Goal: Information Seeking & Learning: Learn about a topic

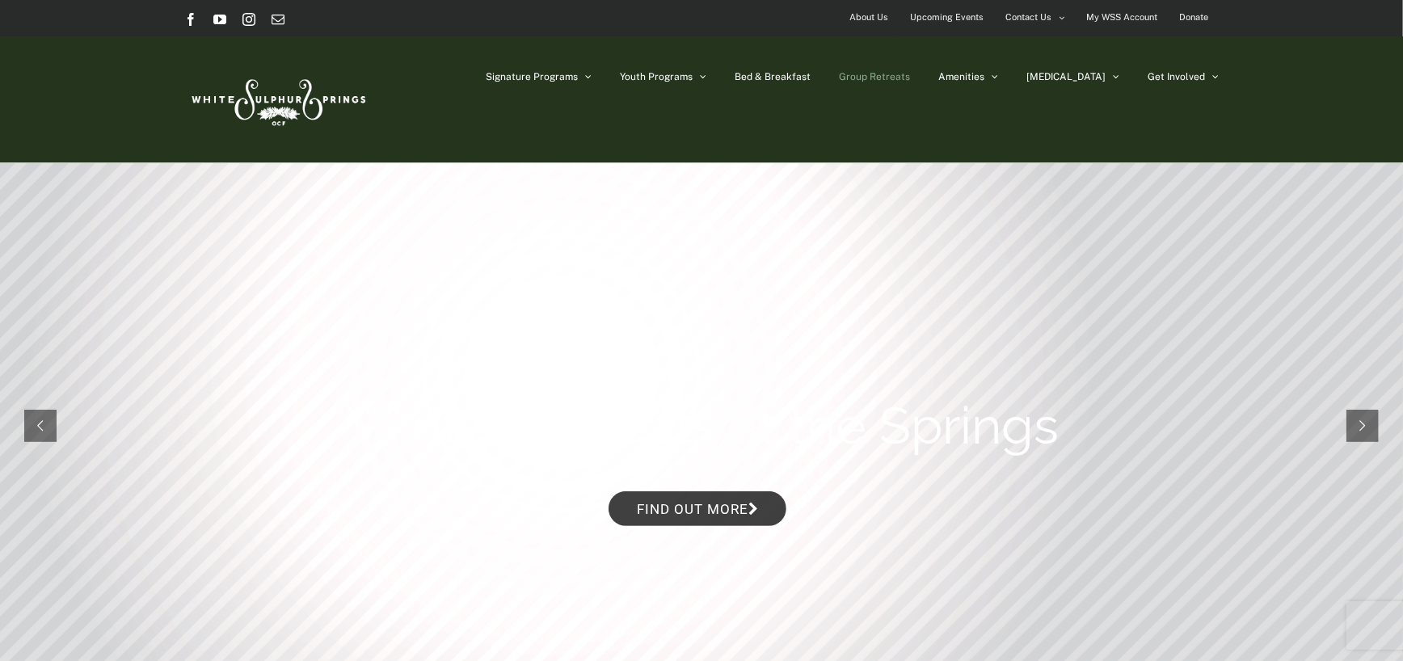
click at [910, 80] on span "Group Retreats" at bounding box center [874, 77] width 71 height 10
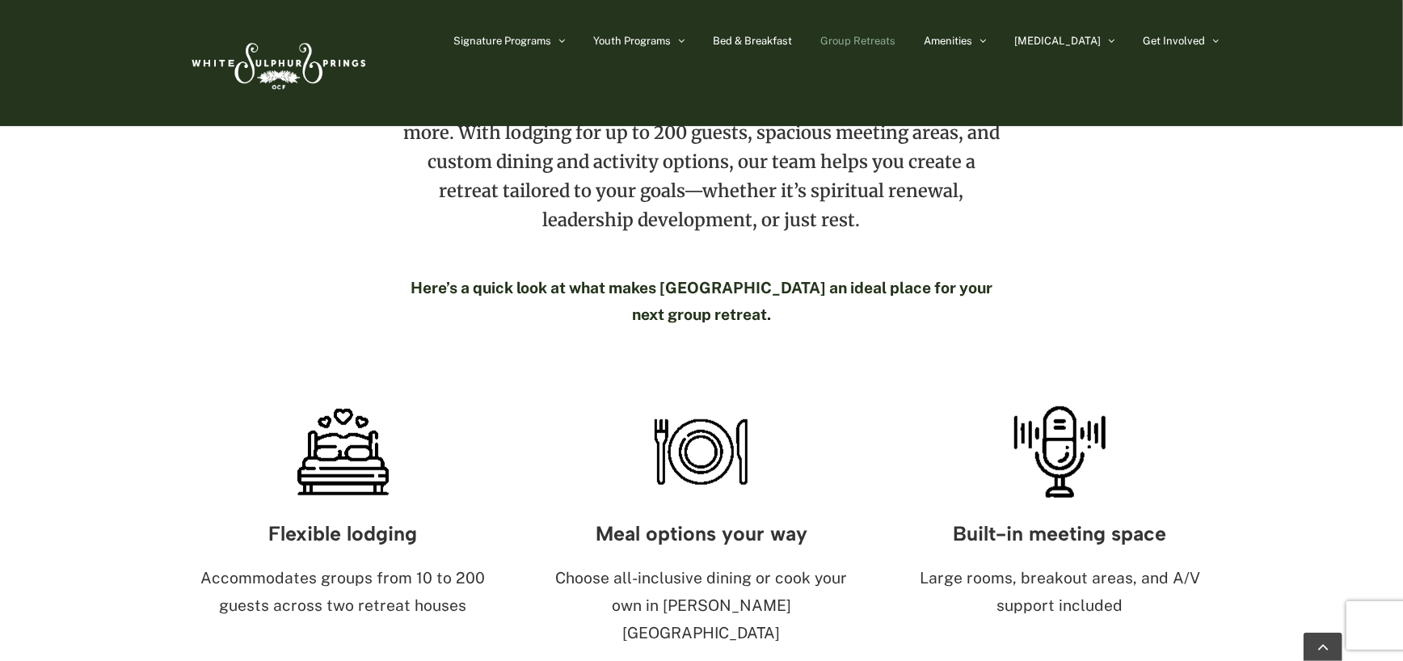
scroll to position [808, 0]
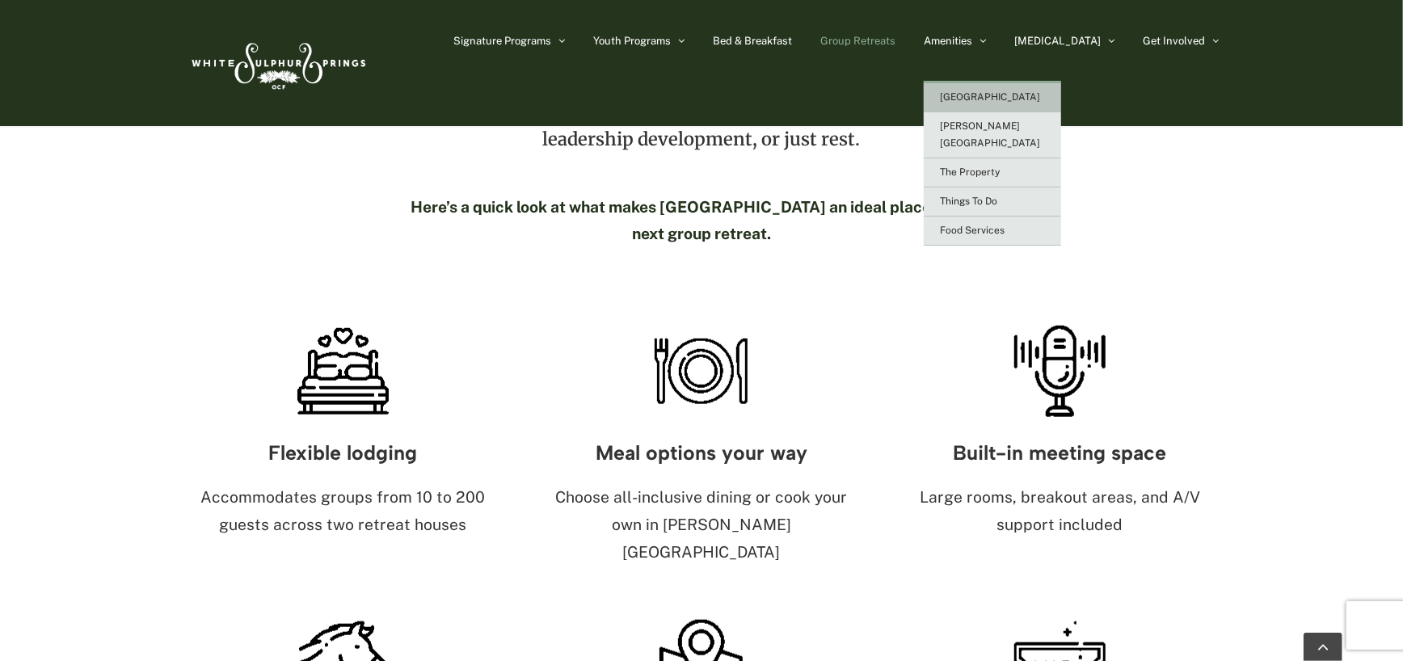
click at [1023, 99] on span "[GEOGRAPHIC_DATA]" at bounding box center [990, 96] width 100 height 11
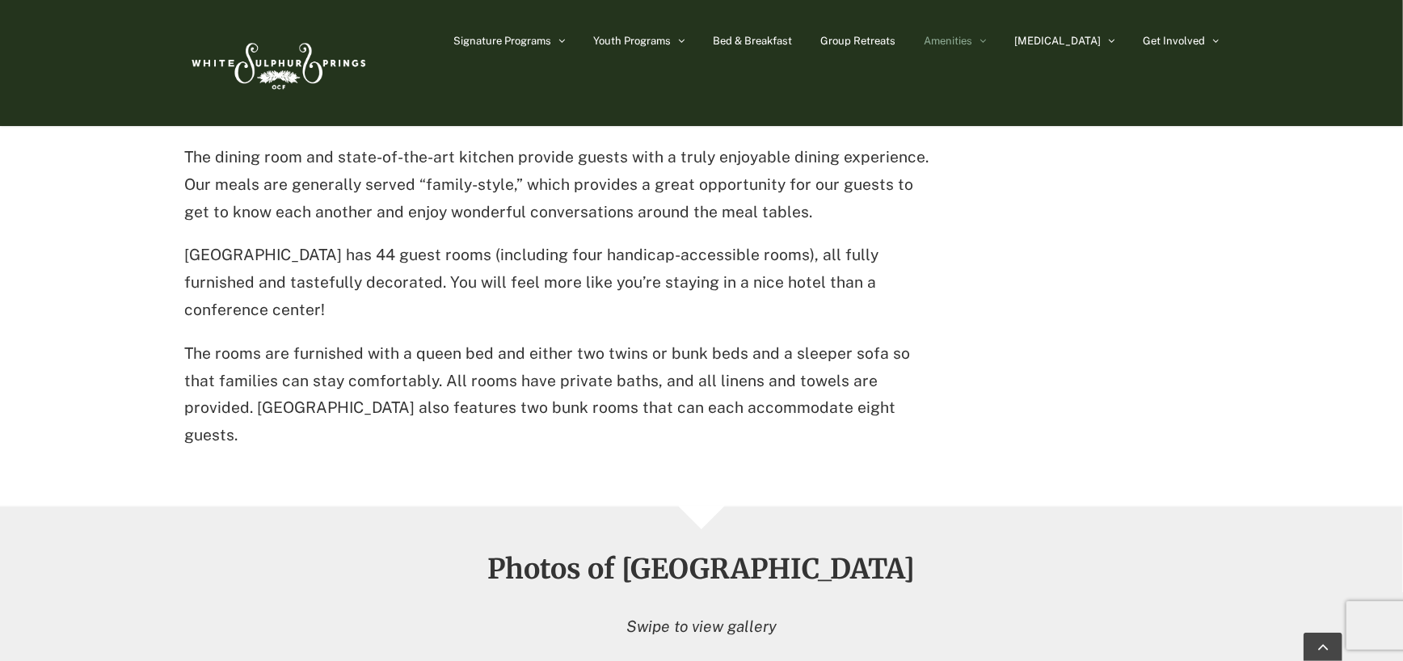
scroll to position [970, 0]
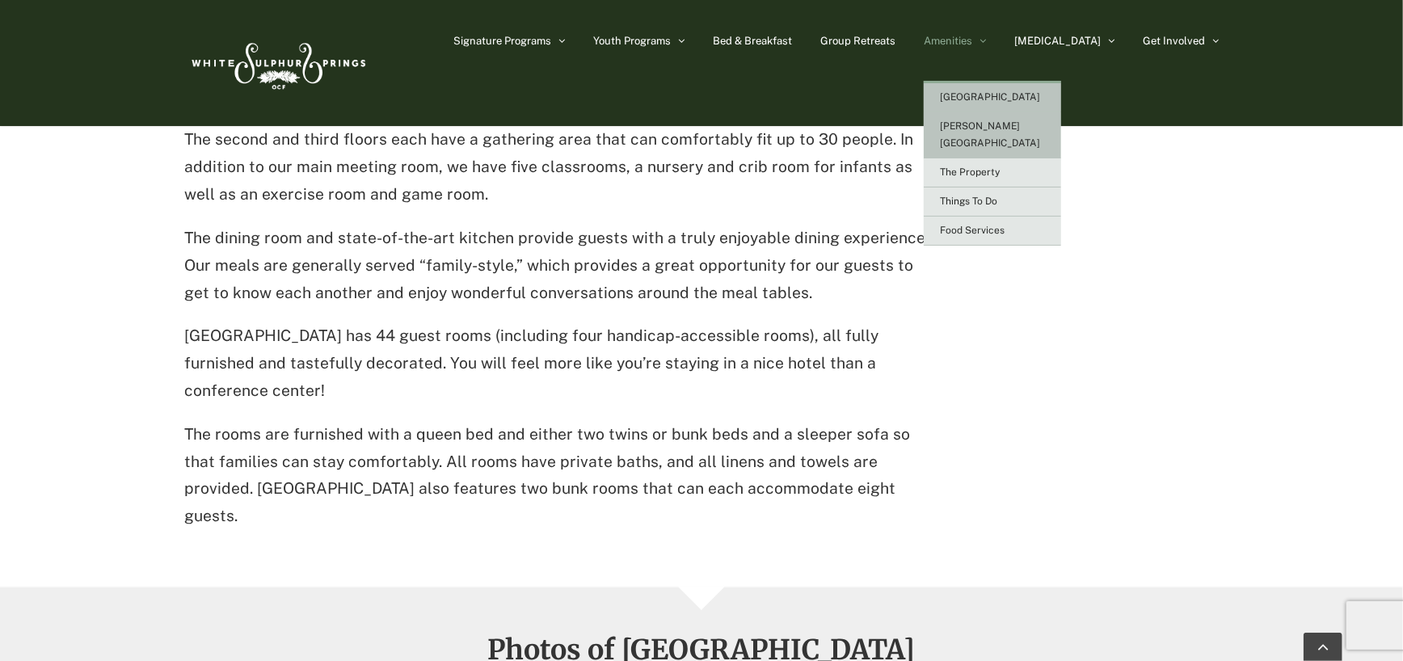
click at [1034, 134] on link "[PERSON_NAME][GEOGRAPHIC_DATA]" at bounding box center [992, 135] width 137 height 46
click at [1009, 124] on span "[PERSON_NAME][GEOGRAPHIC_DATA]" at bounding box center [990, 134] width 100 height 28
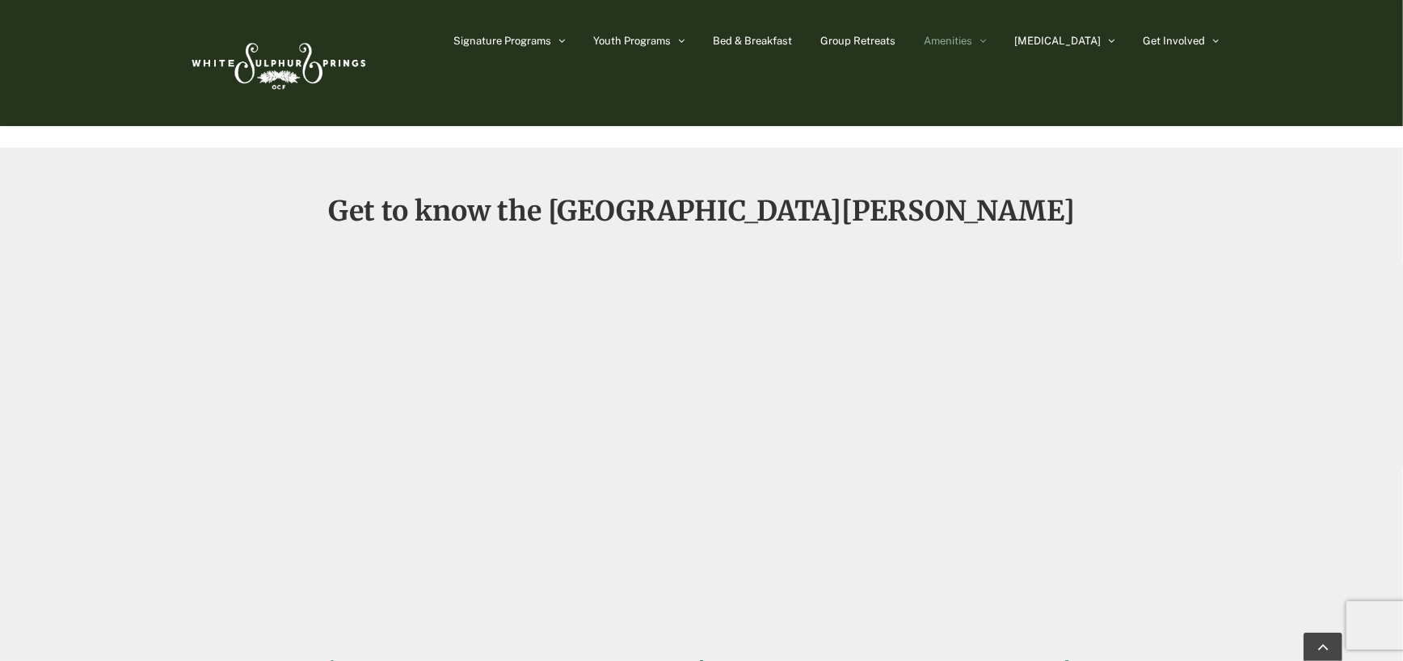
scroll to position [1050, 0]
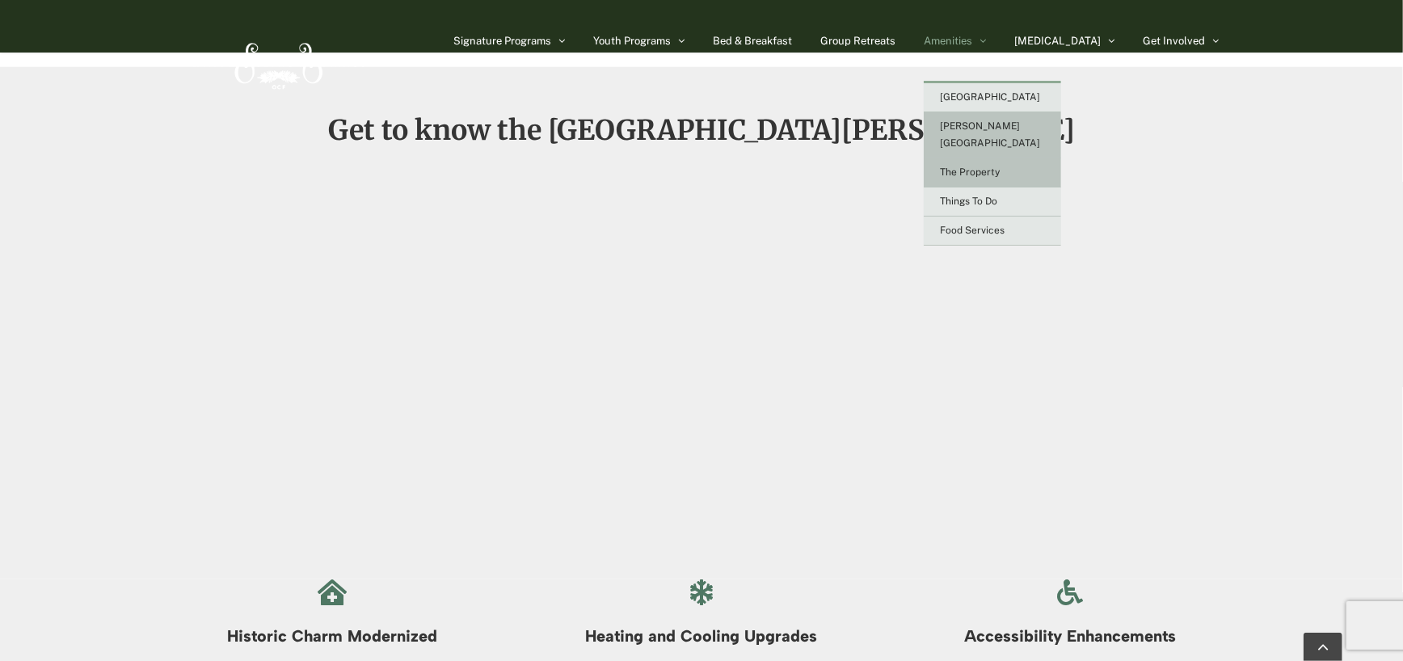
click at [999, 166] on span "The Property" at bounding box center [970, 171] width 60 height 11
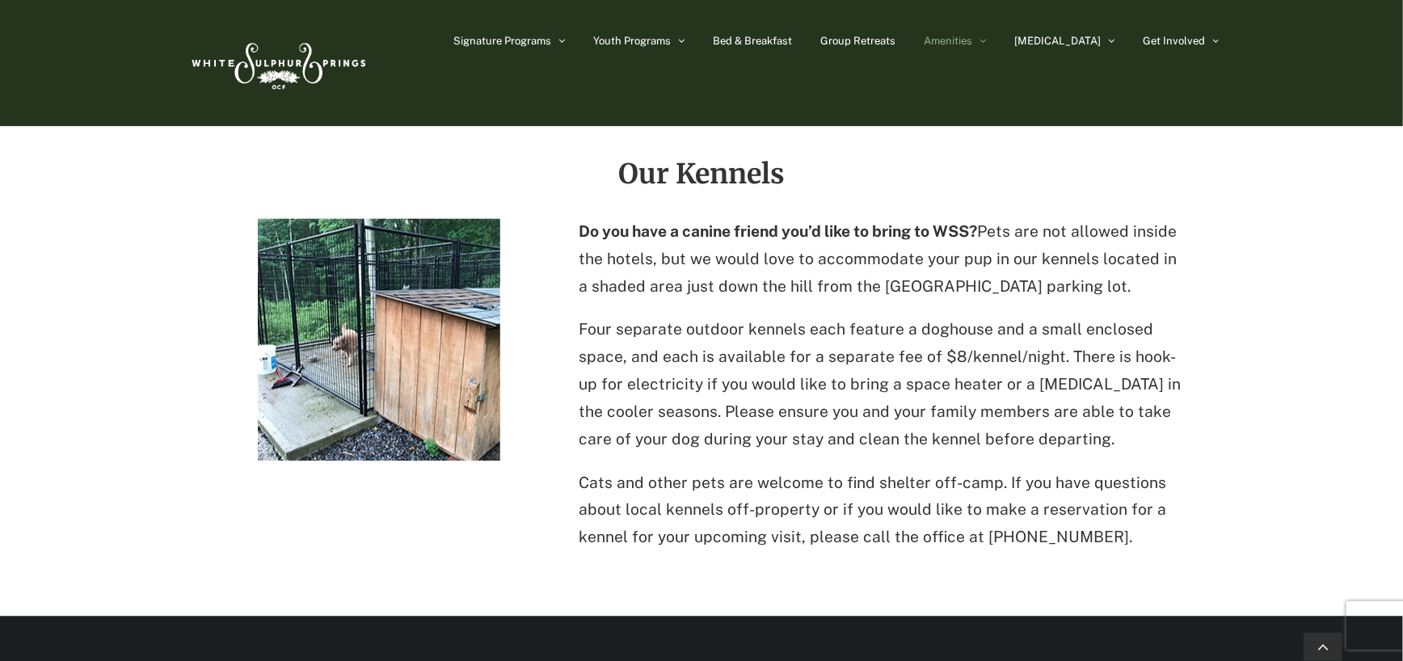
scroll to position [2020, 0]
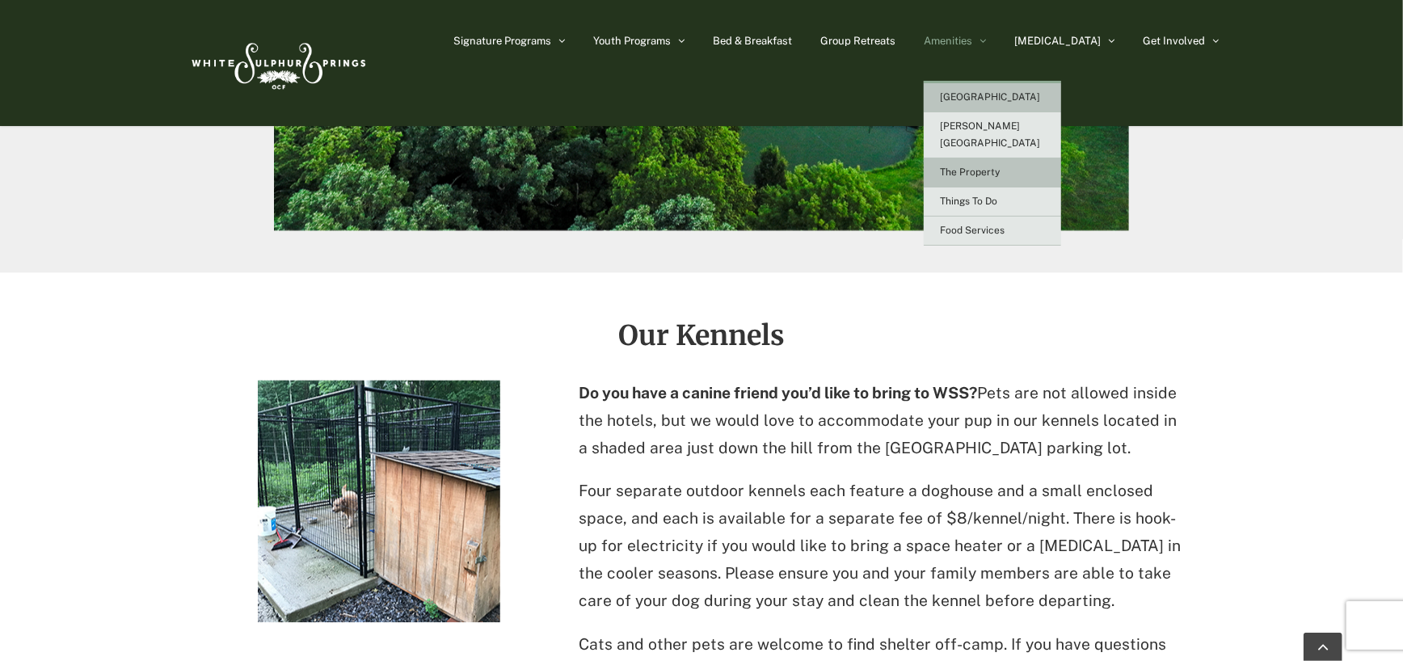
click at [1037, 99] on span "[GEOGRAPHIC_DATA]" at bounding box center [990, 96] width 100 height 11
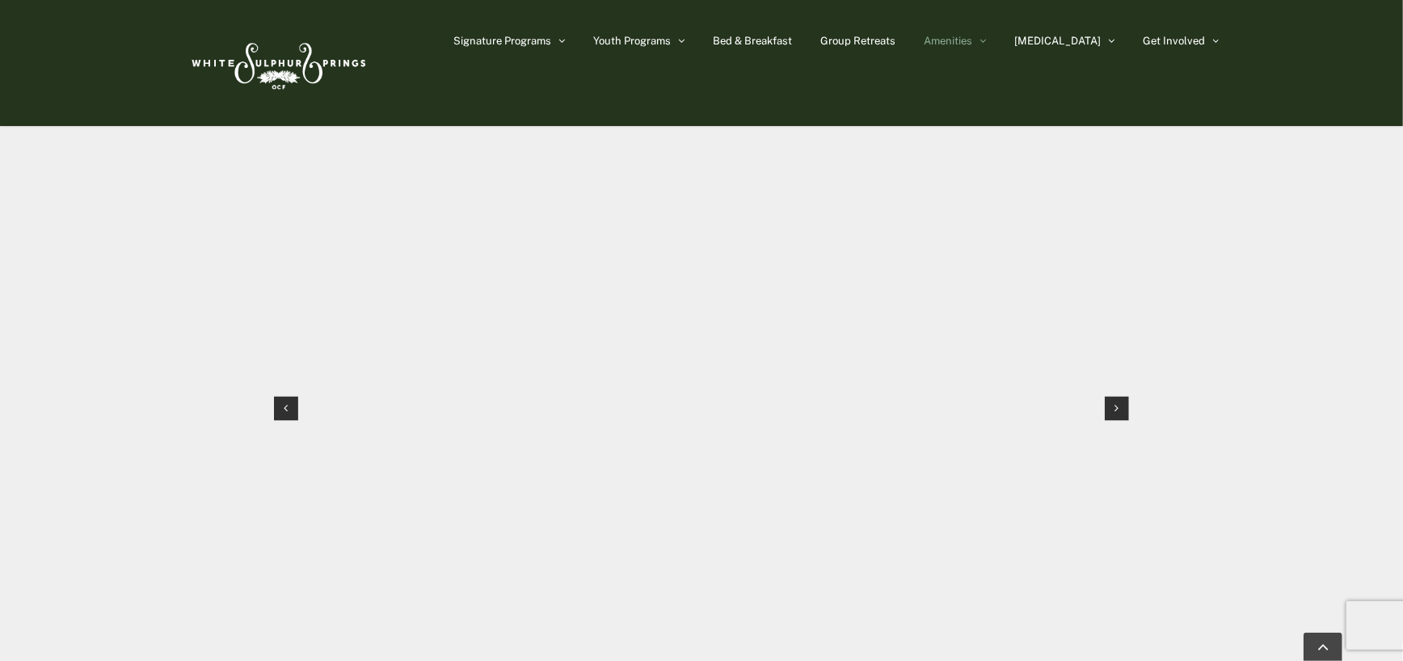
scroll to position [1535, 0]
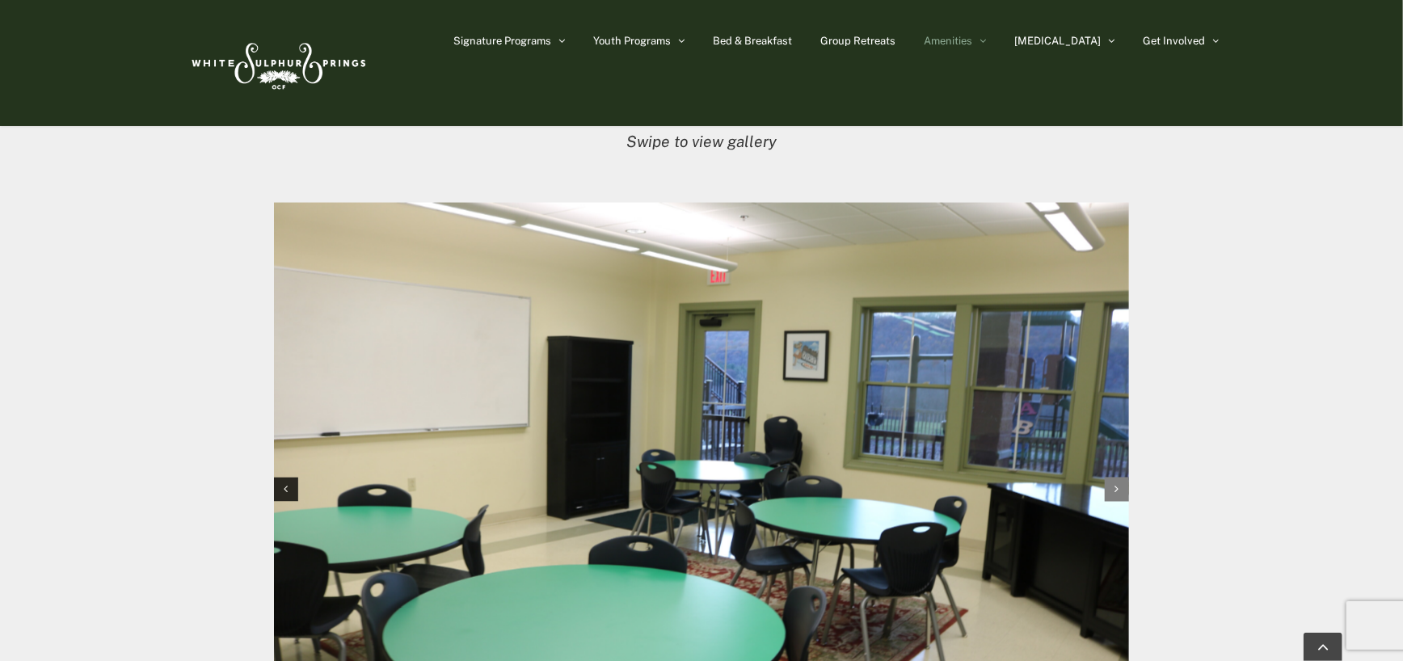
click at [1120, 478] on div "Next slide" at bounding box center [1116, 490] width 24 height 24
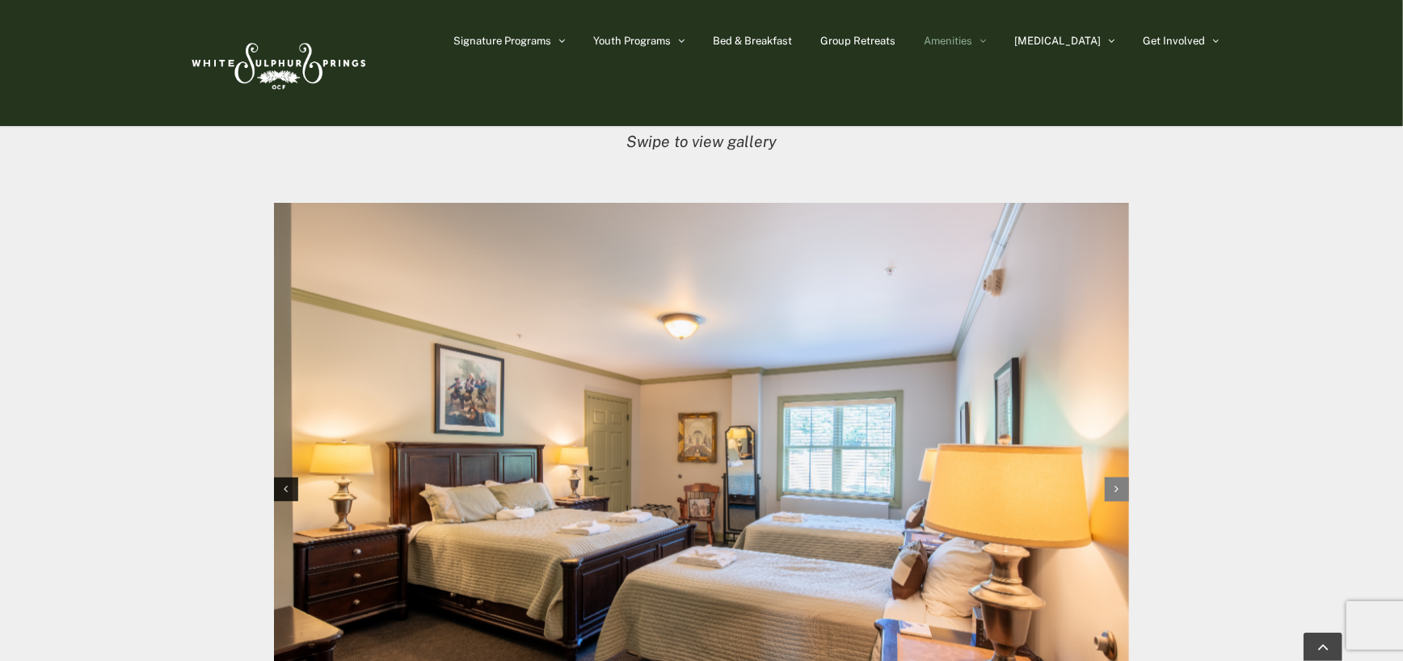
click at [1120, 478] on div "Next slide" at bounding box center [1116, 490] width 24 height 24
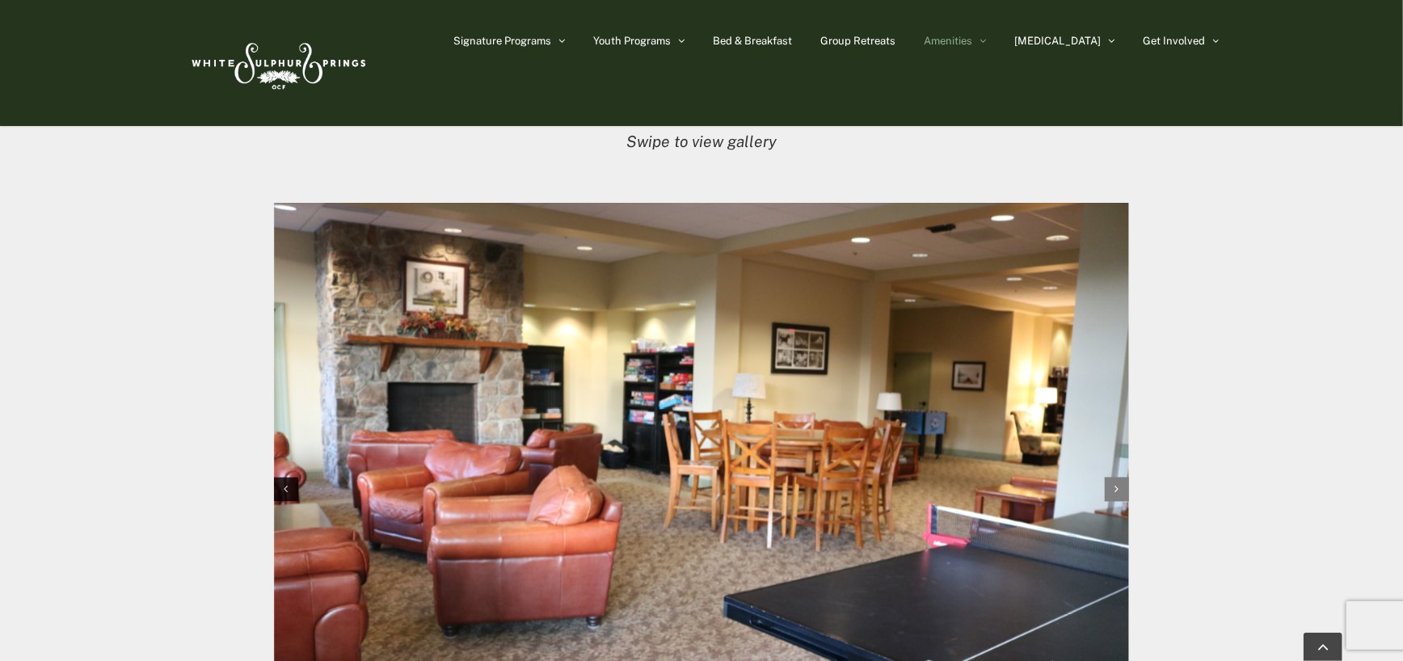
click at [1120, 478] on div "Next slide" at bounding box center [1116, 490] width 24 height 24
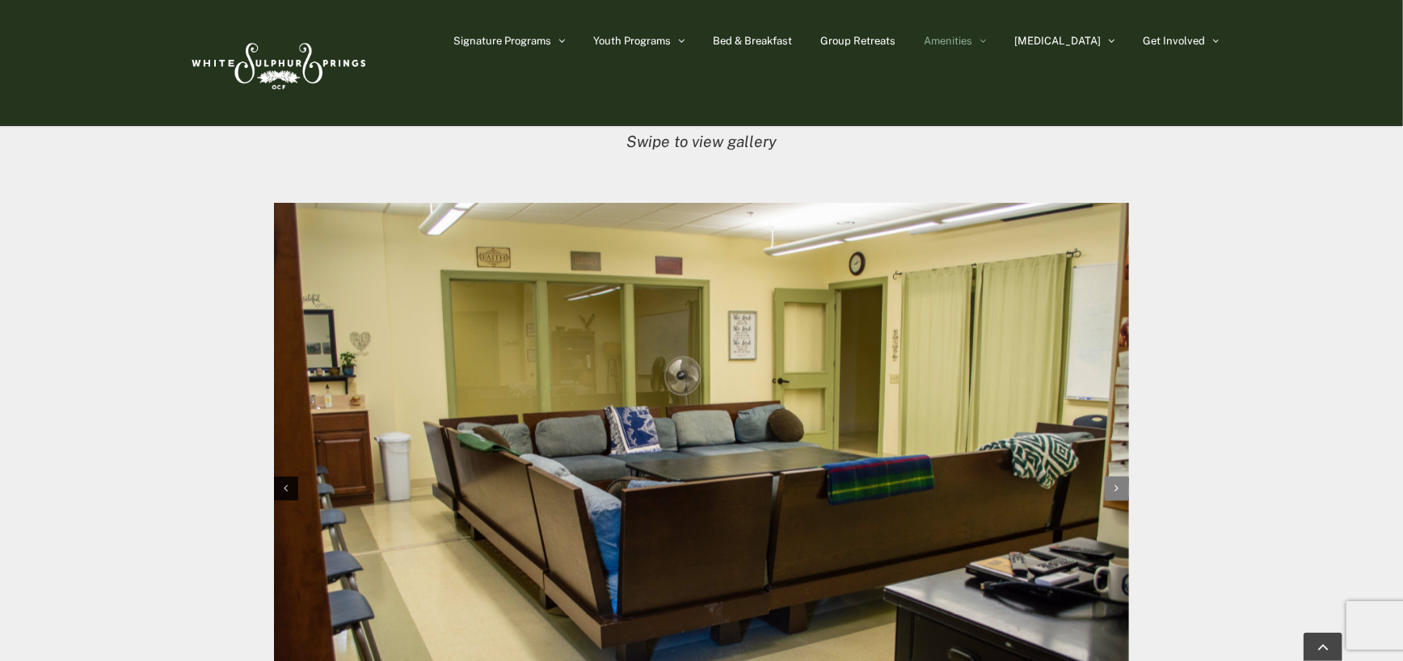
click at [1120, 477] on div "Next slide" at bounding box center [1116, 489] width 24 height 24
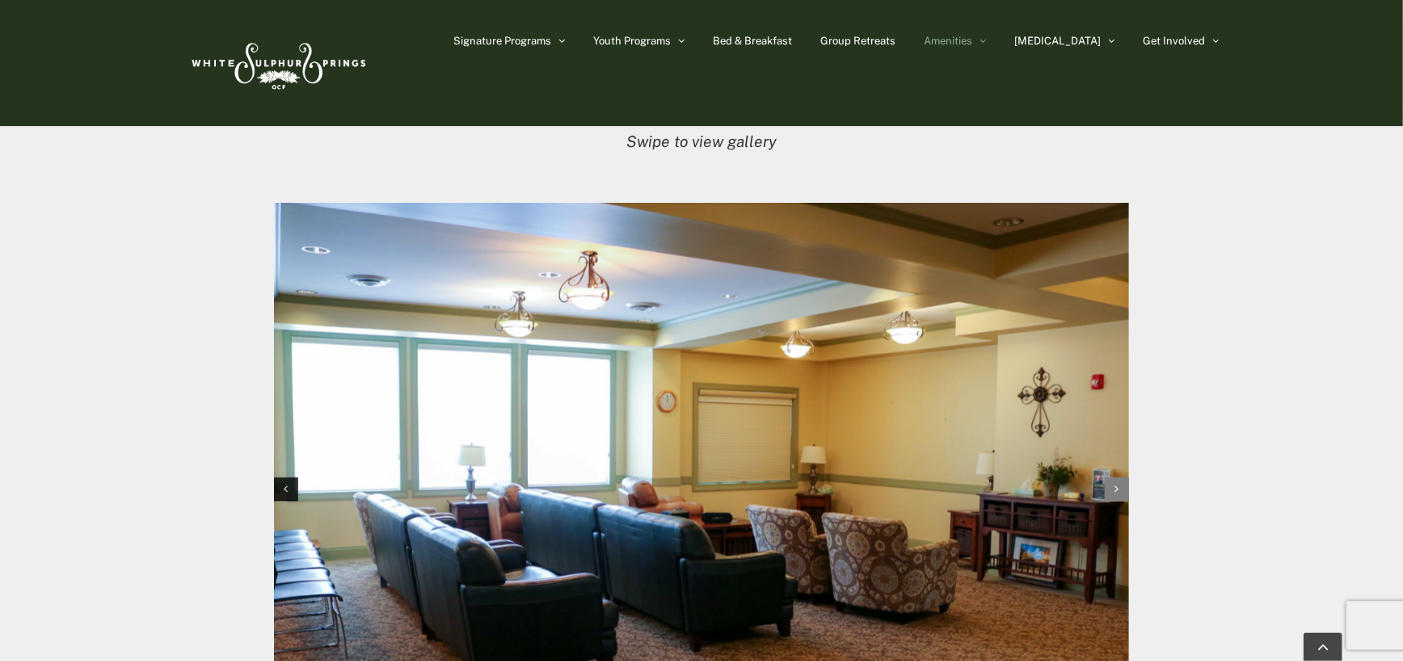
click at [1120, 478] on div "Next slide" at bounding box center [1116, 490] width 24 height 24
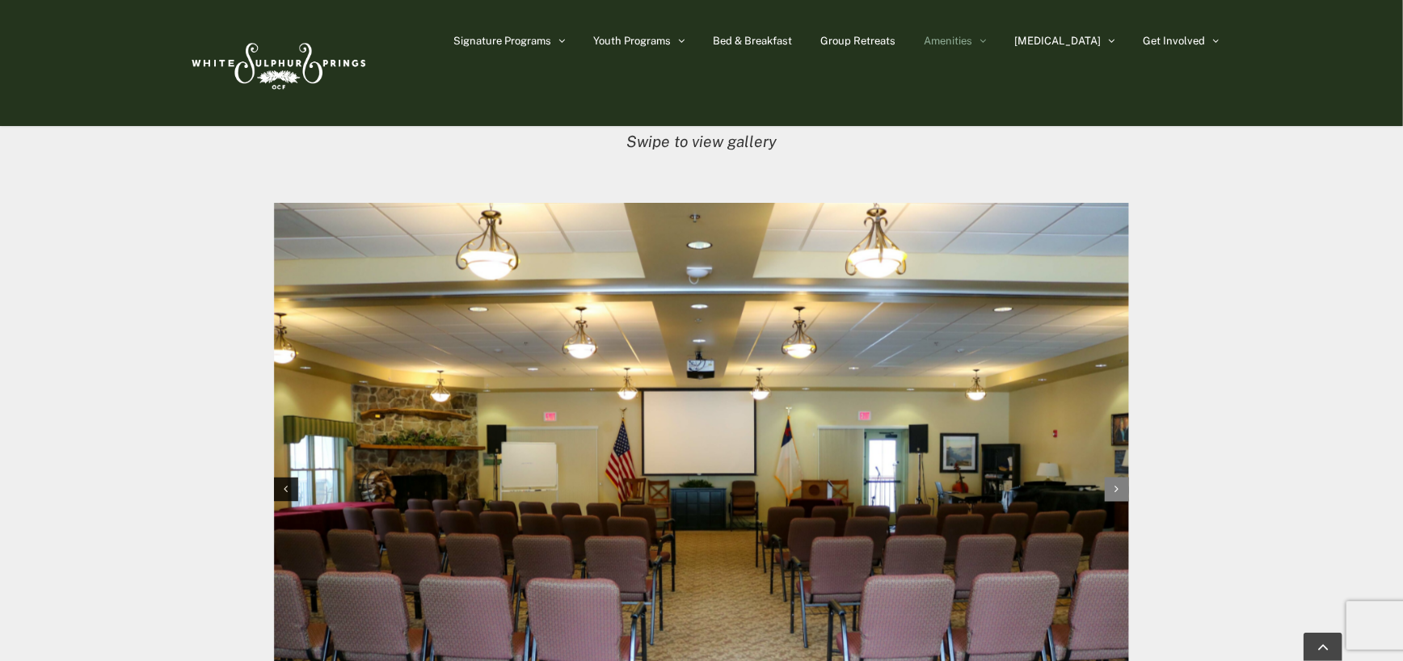
click at [1120, 478] on div "Next slide" at bounding box center [1116, 490] width 24 height 24
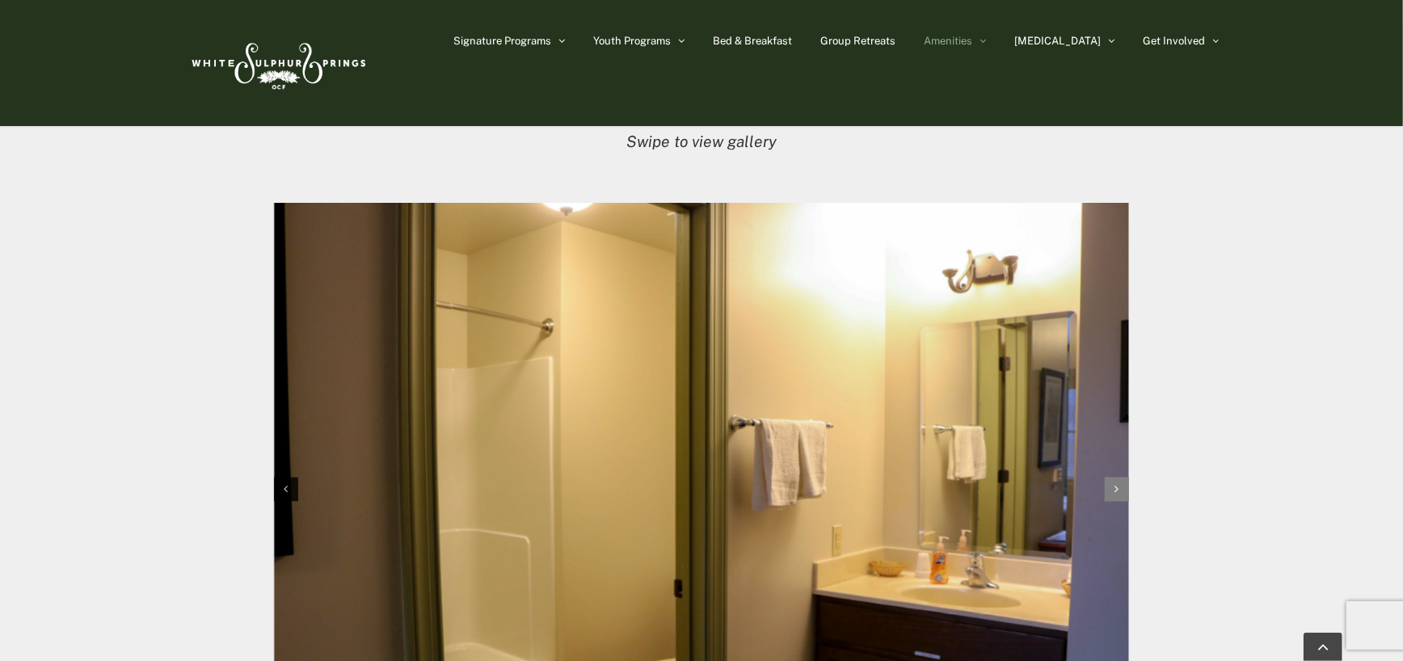
click at [1120, 478] on div "Next slide" at bounding box center [1116, 490] width 24 height 24
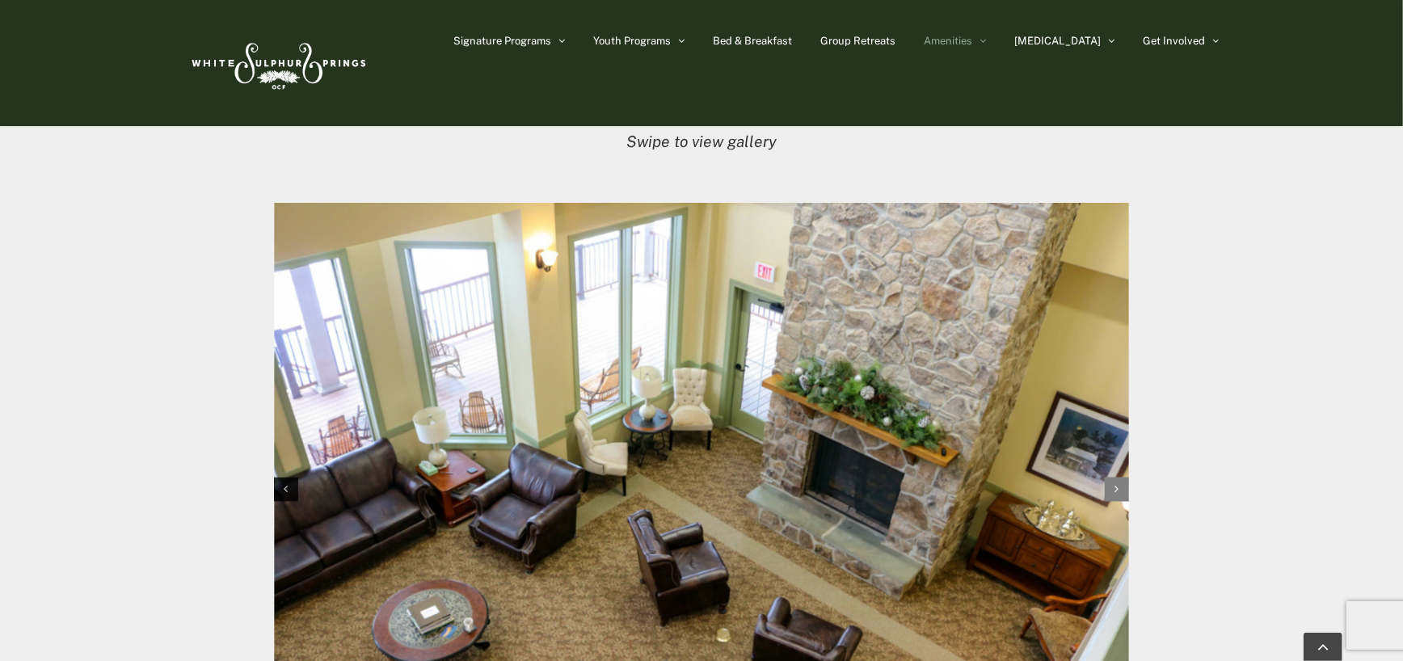
click at [1120, 478] on div "Next slide" at bounding box center [1116, 490] width 24 height 24
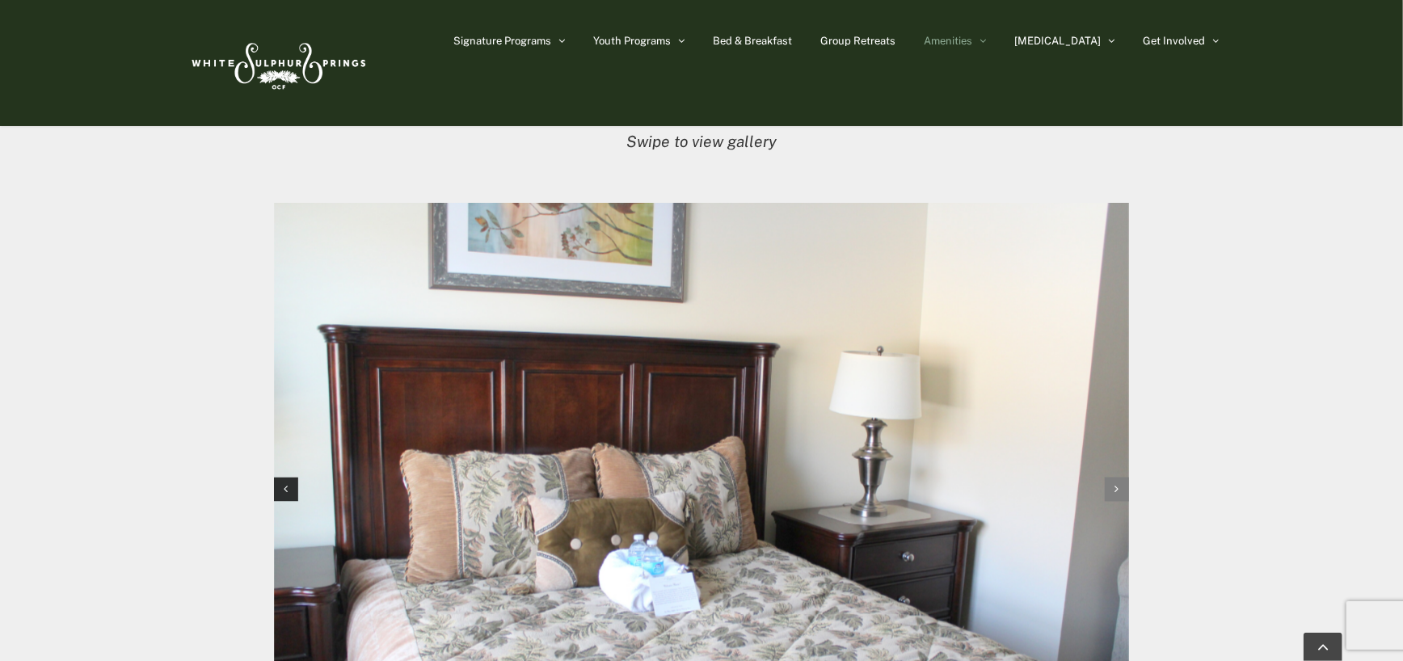
click at [1120, 478] on div "Next slide" at bounding box center [1116, 490] width 24 height 24
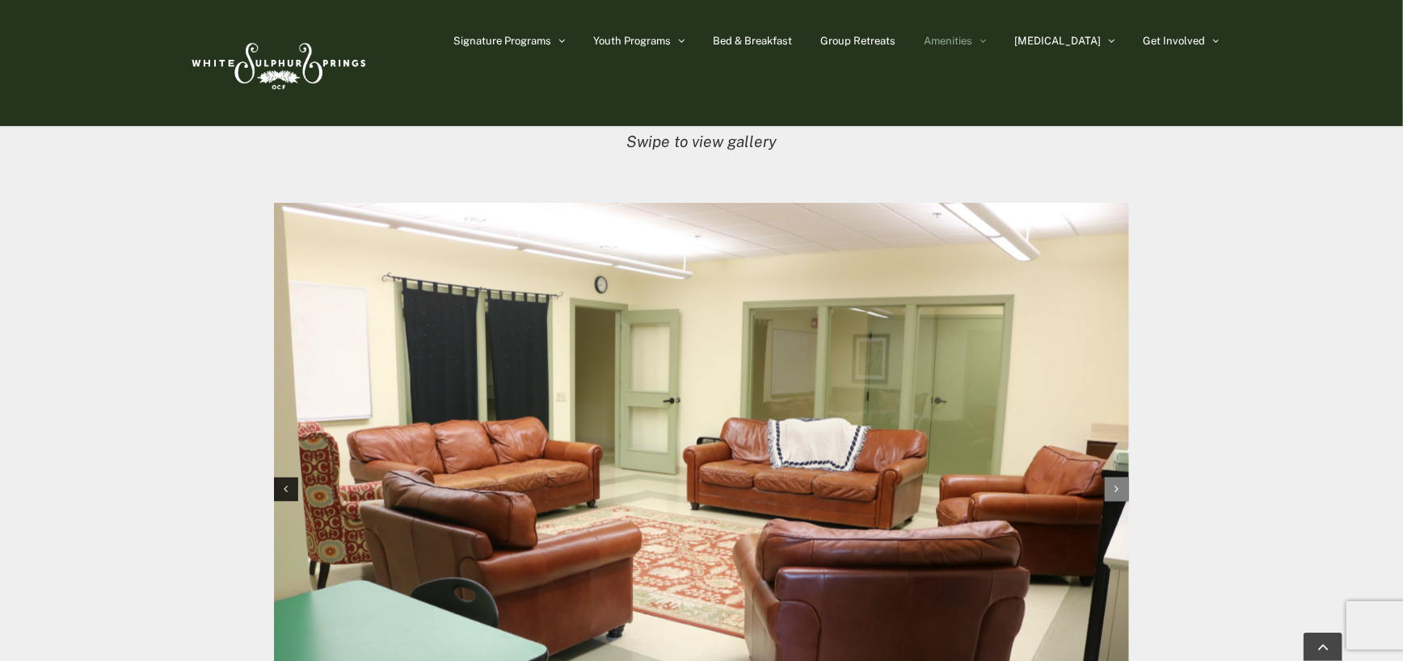
click at [1120, 478] on div "Next slide" at bounding box center [1116, 490] width 24 height 24
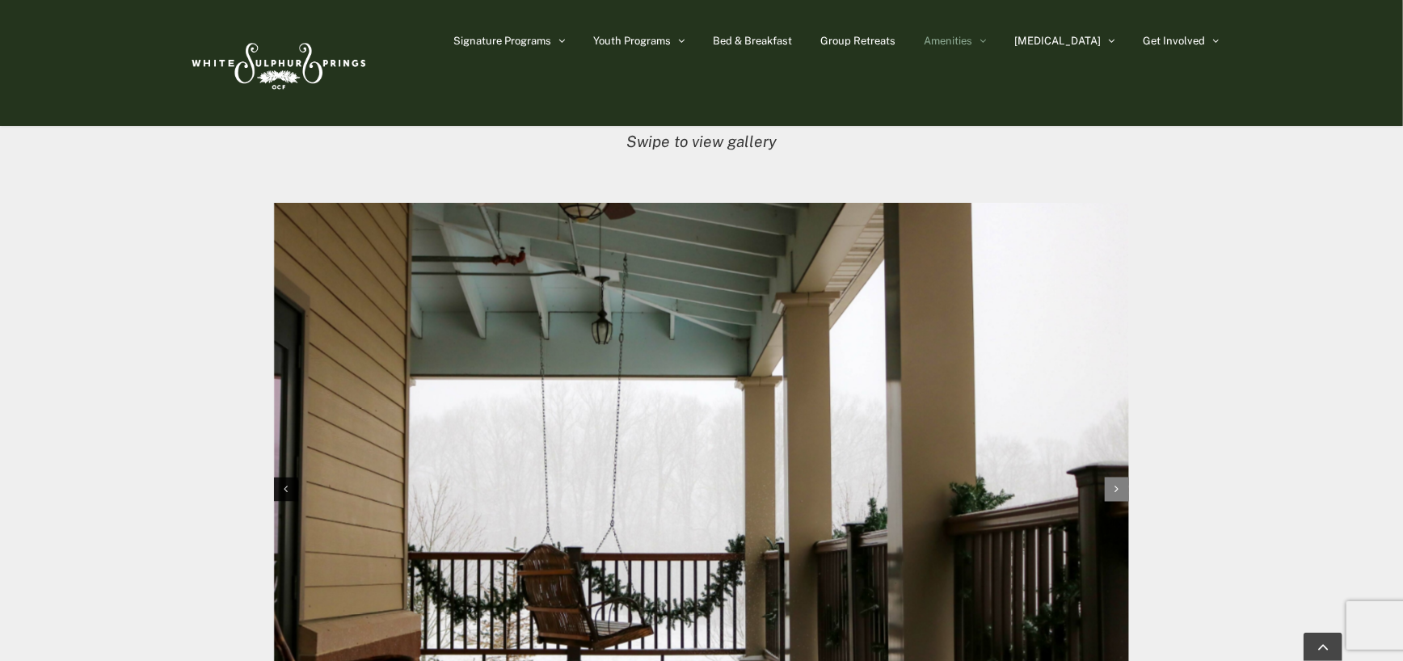
click at [1120, 478] on div "Next slide" at bounding box center [1116, 490] width 24 height 24
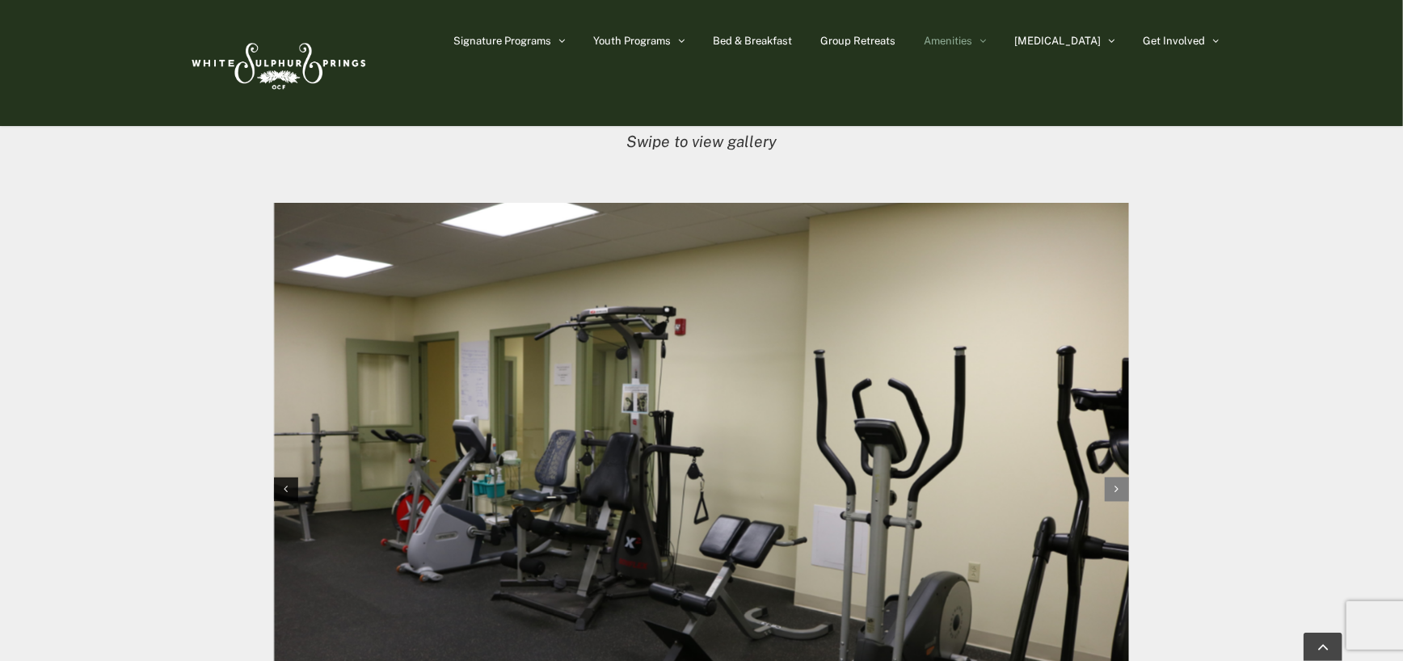
click at [1120, 478] on div "Next slide" at bounding box center [1116, 490] width 24 height 24
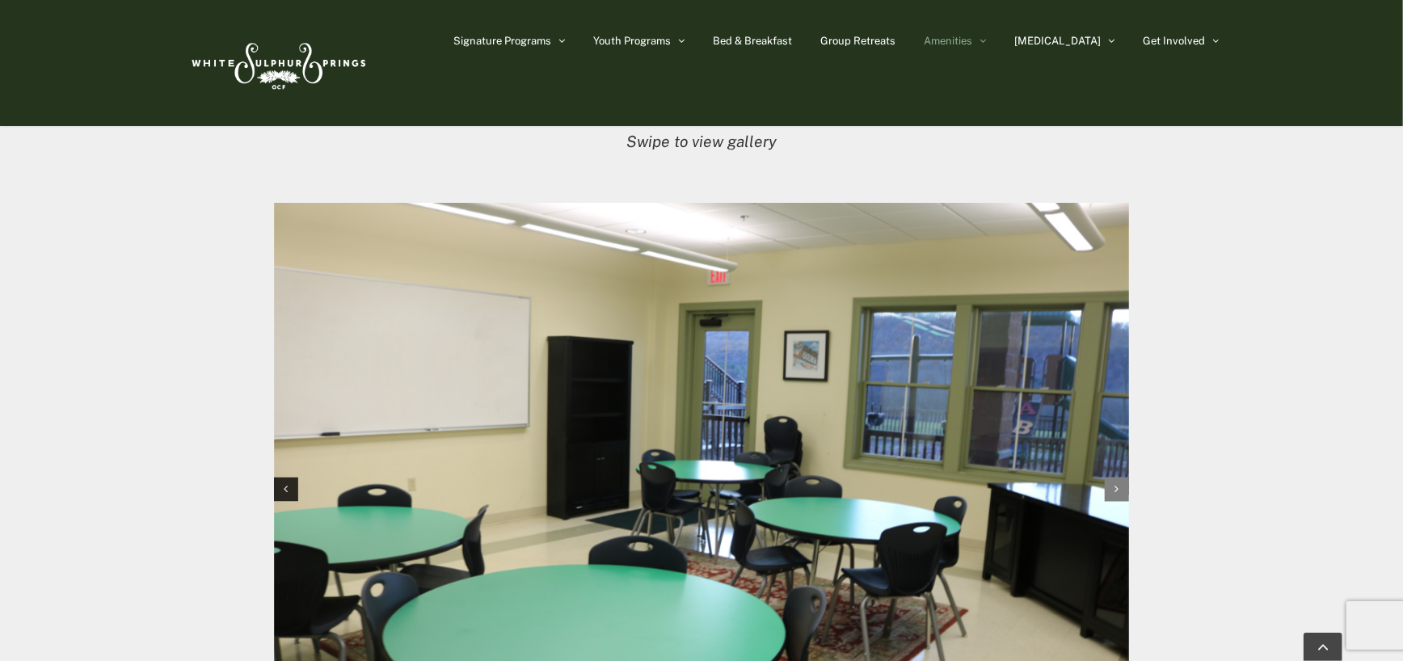
click at [1120, 478] on div "Next slide" at bounding box center [1116, 490] width 24 height 24
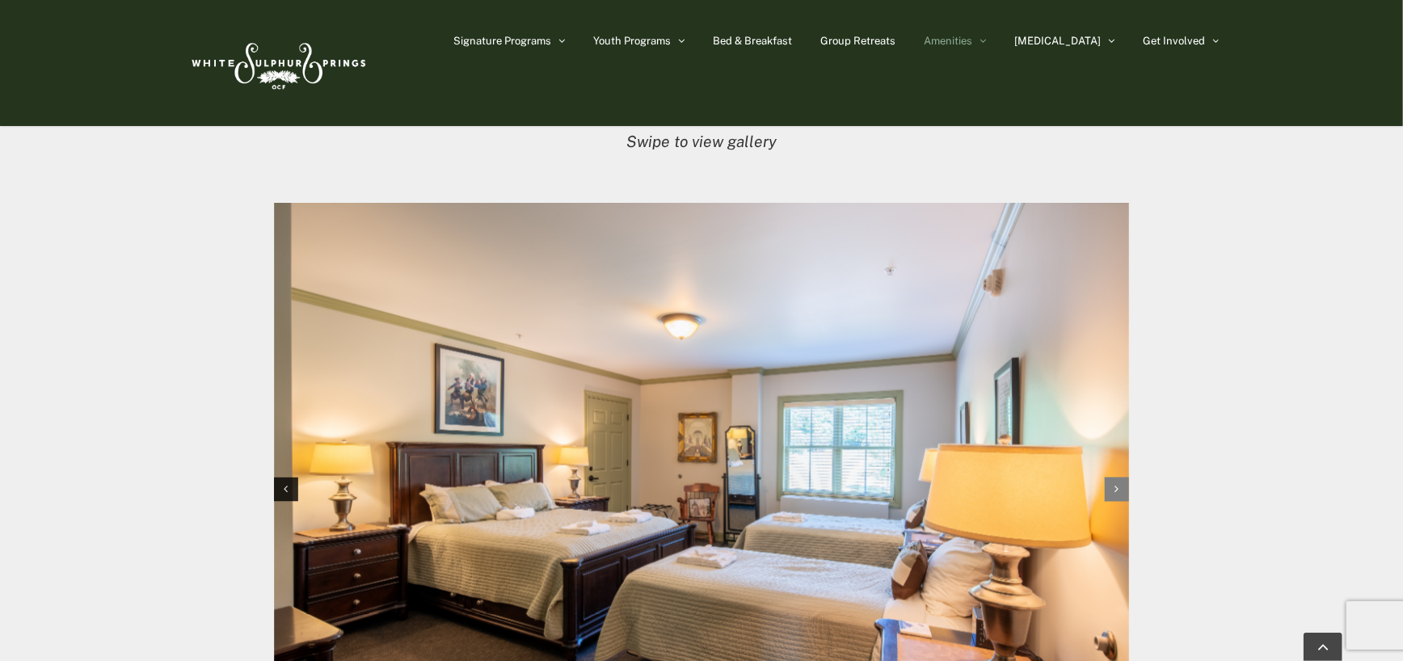
click at [1120, 478] on div "Next slide" at bounding box center [1116, 490] width 24 height 24
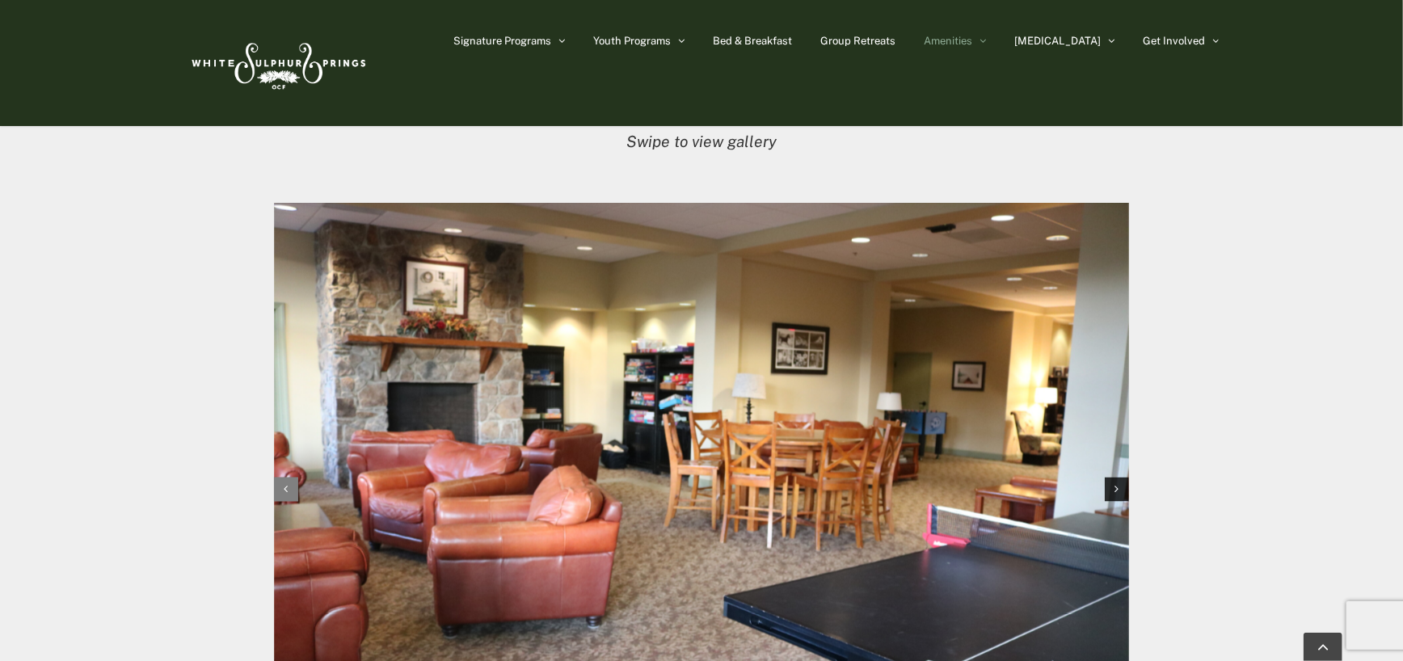
click at [284, 484] on icon "Previous slide" at bounding box center [286, 489] width 4 height 11
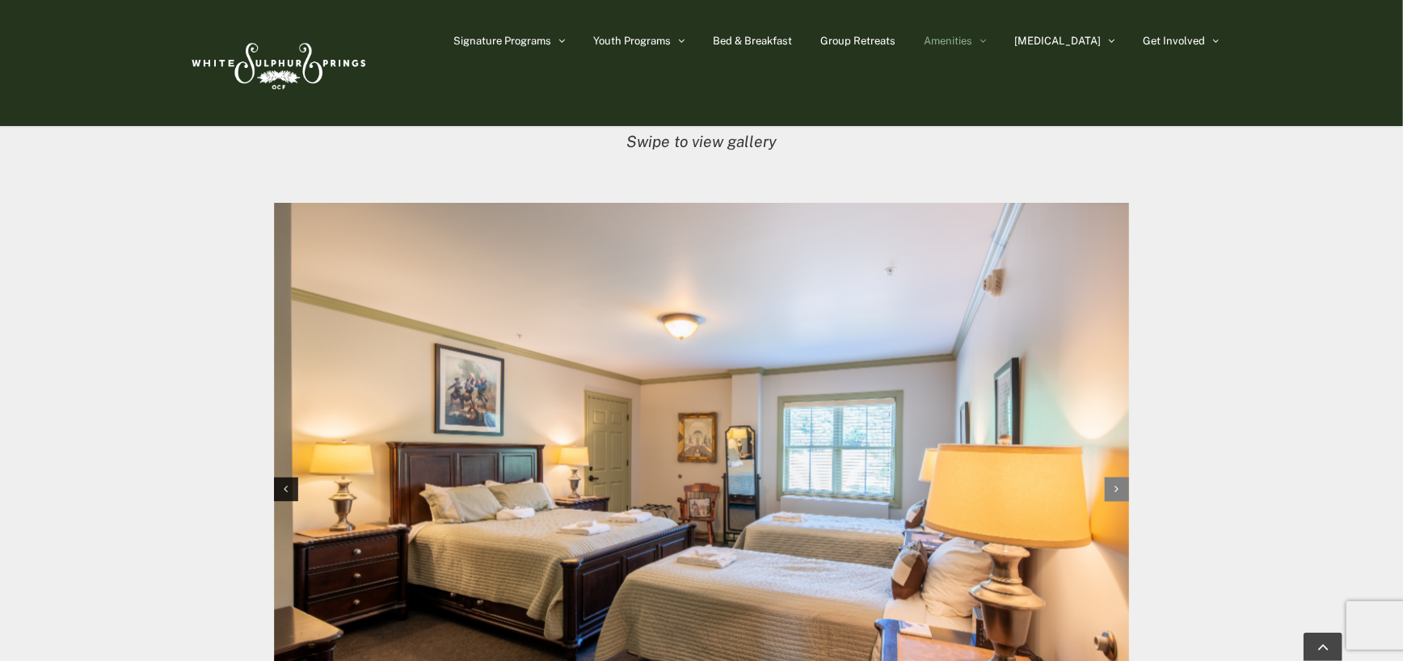
click at [1121, 478] on div "Next slide" at bounding box center [1116, 490] width 24 height 24
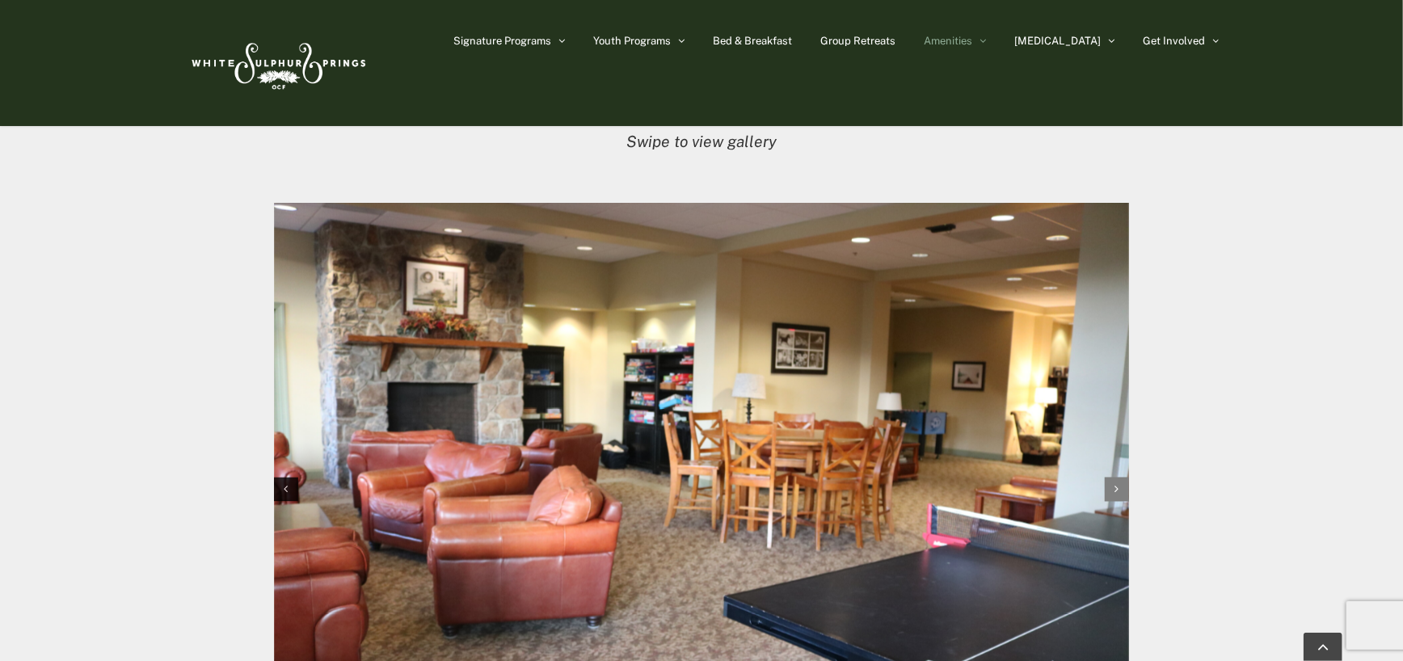
click at [1121, 478] on div "Next slide" at bounding box center [1116, 490] width 24 height 24
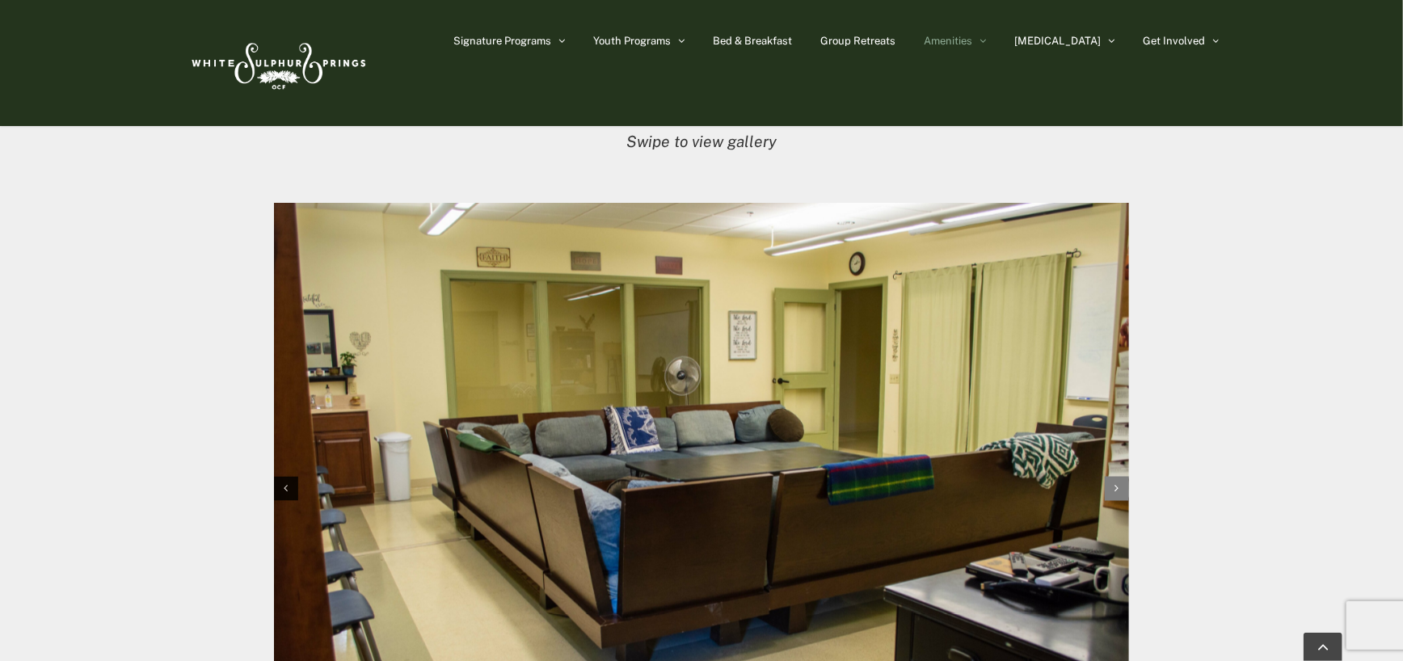
click at [1121, 477] on div "Next slide" at bounding box center [1116, 489] width 24 height 24
